Goal: Use online tool/utility

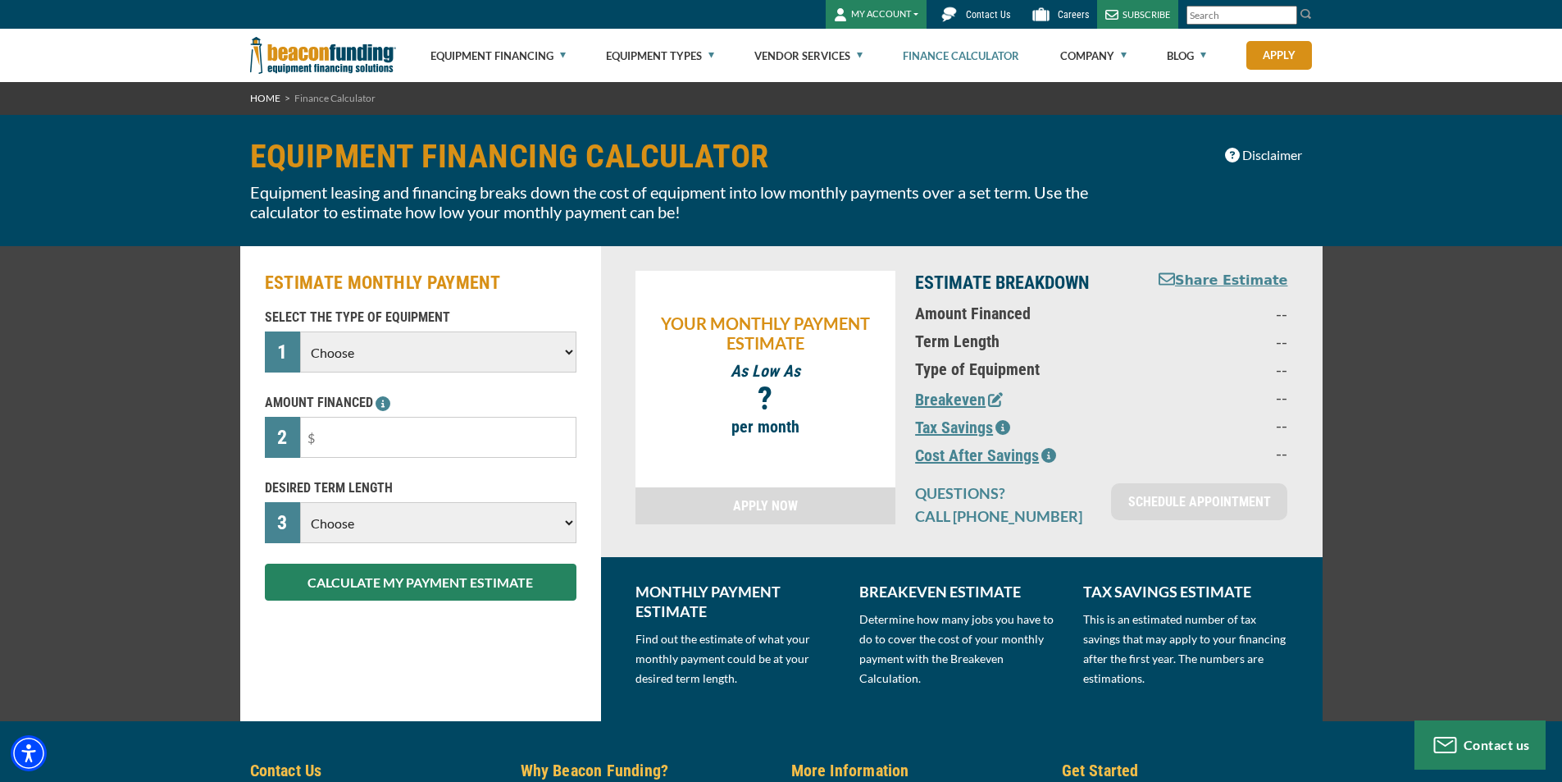
click at [573, 355] on select "Choose Backhoe Boom/Bucket Truck Chipper Commercial Mower Crane DTG/DTF Printin…" at bounding box center [438, 351] width 276 height 41
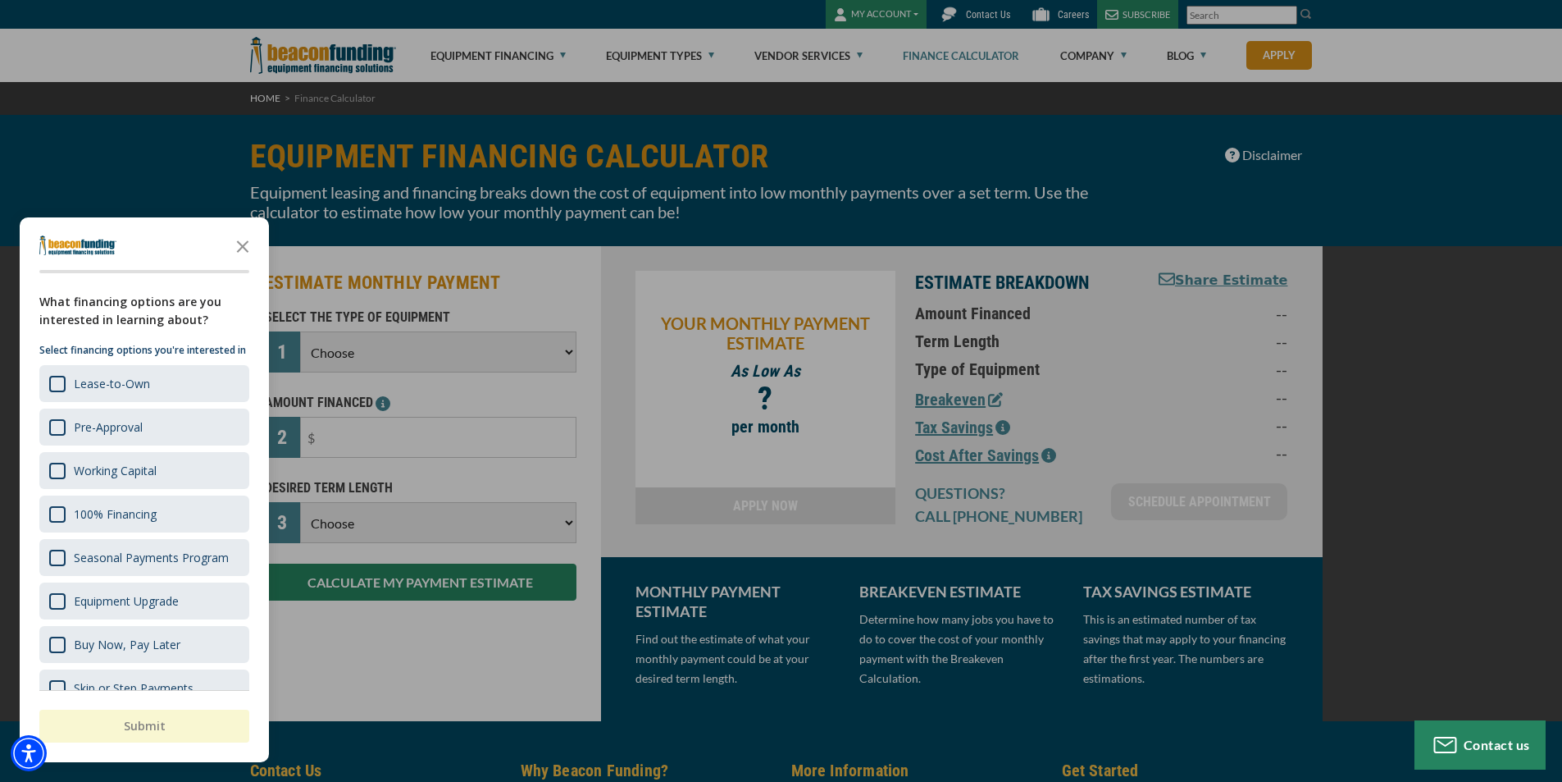
select select "9"
click at [300, 331] on select "Choose Backhoe Boom/Bucket Truck Chipper Commercial Mower Crane DTG/DTF Printin…" at bounding box center [438, 351] width 276 height 41
click at [495, 450] on div "button" at bounding box center [781, 391] width 1562 height 782
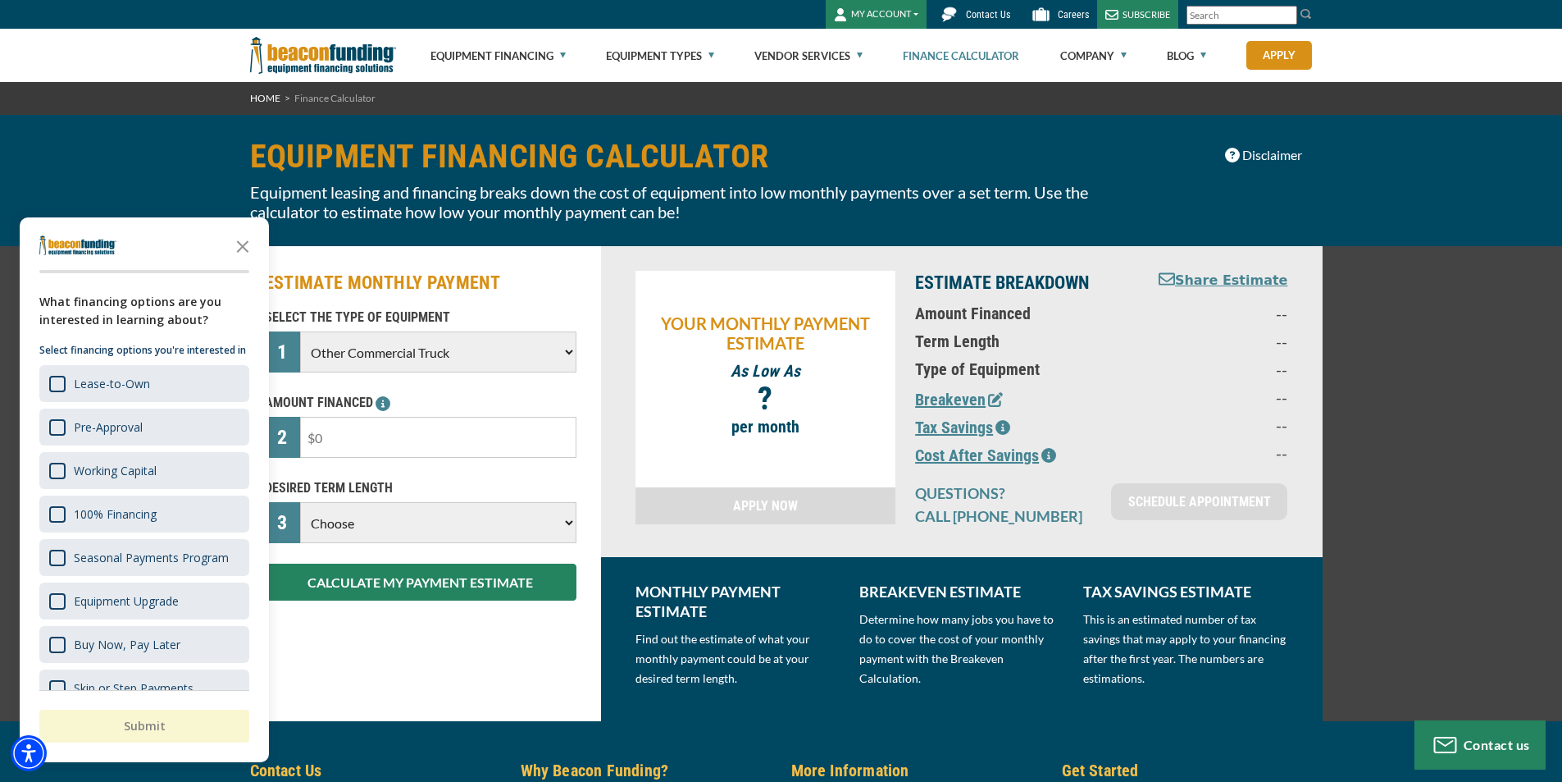
click at [492, 435] on input "text" at bounding box center [438, 437] width 276 height 41
type input "$200,000"
click at [567, 516] on select "Choose 36 Months 48 Months 60 Months" at bounding box center [438, 522] width 276 height 41
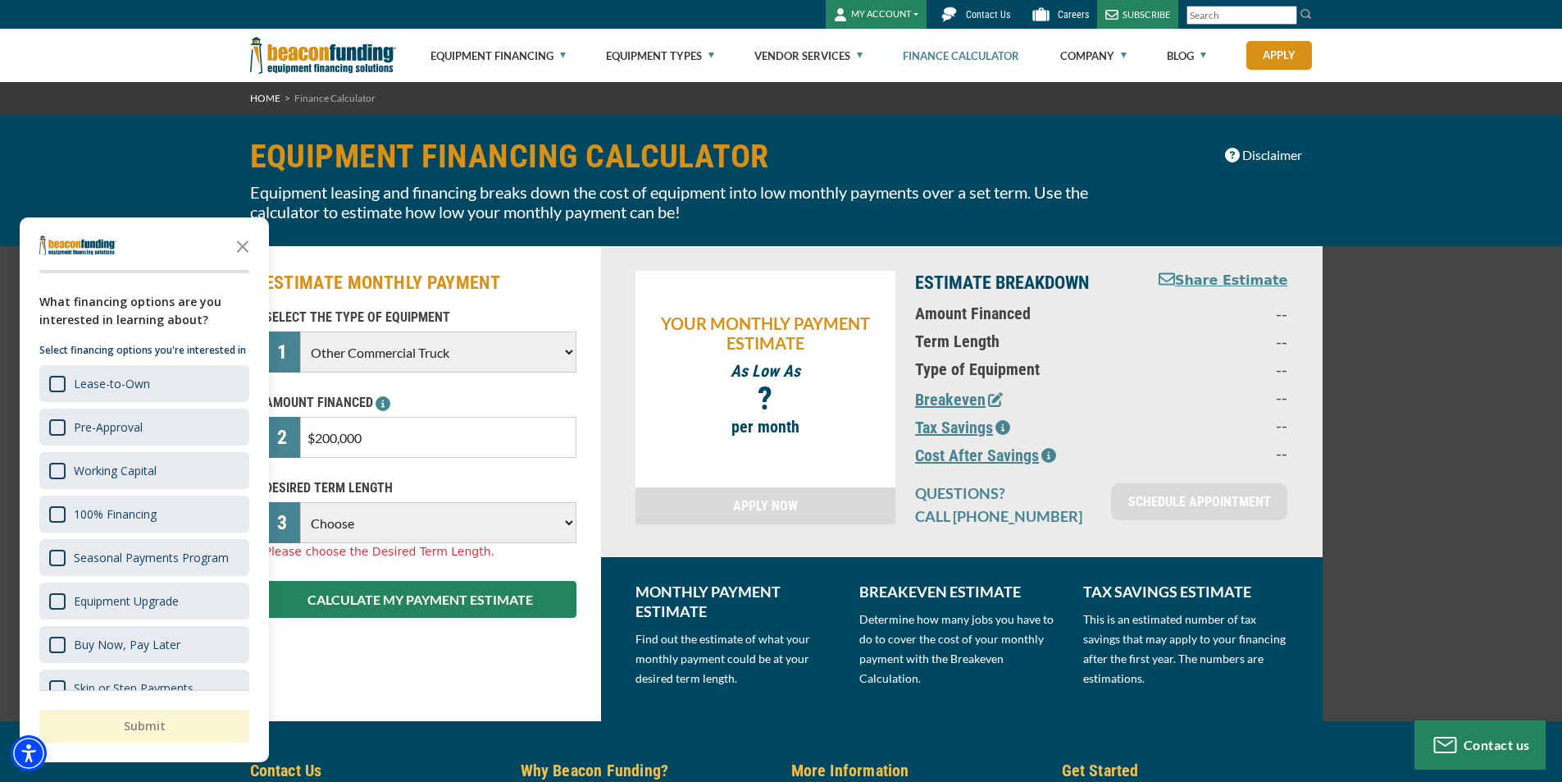
select select "60"
click at [300, 502] on select "Choose 36 Months 48 Months 60 Months 72 Months 84 Months" at bounding box center [438, 522] width 276 height 41
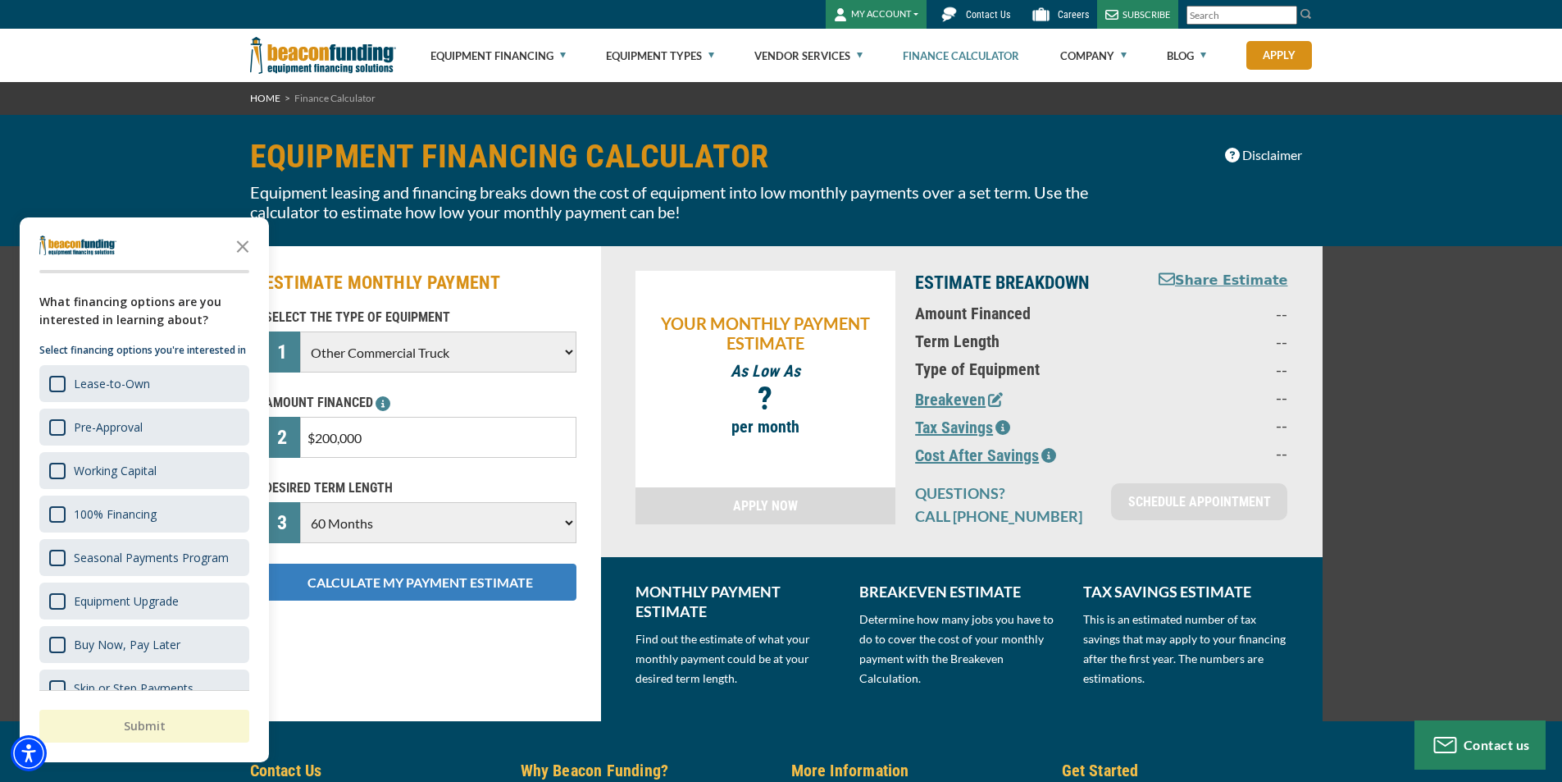
click at [393, 585] on button "CALCULATE MY PAYMENT ESTIMATE" at bounding box center [421, 581] width 312 height 37
